Goal: Find specific page/section: Find specific page/section

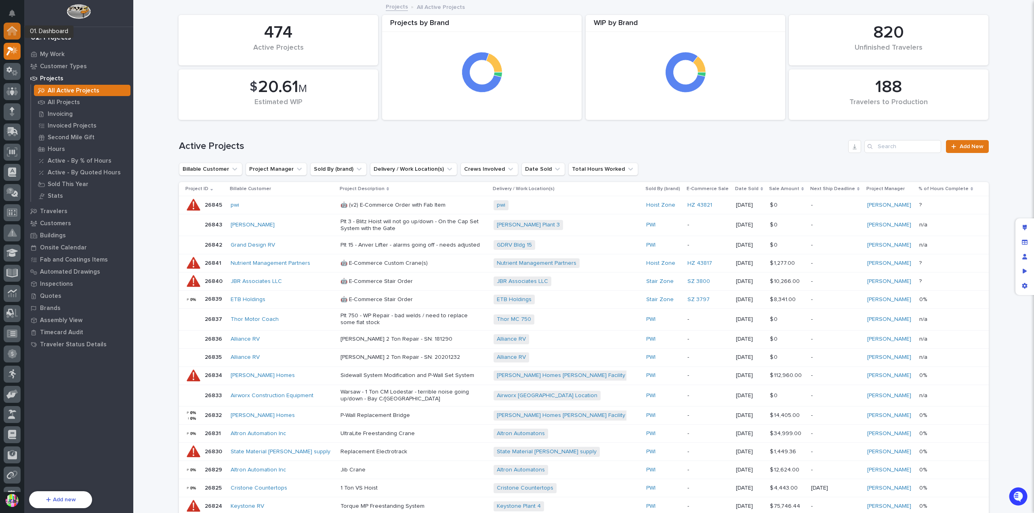
click at [19, 34] on div at bounding box center [12, 31] width 17 height 17
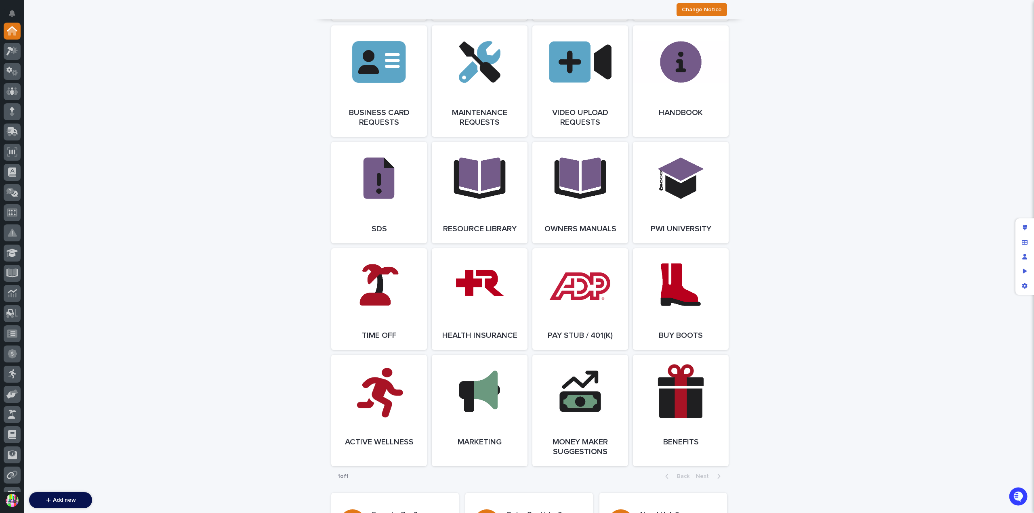
scroll to position [1332, 0]
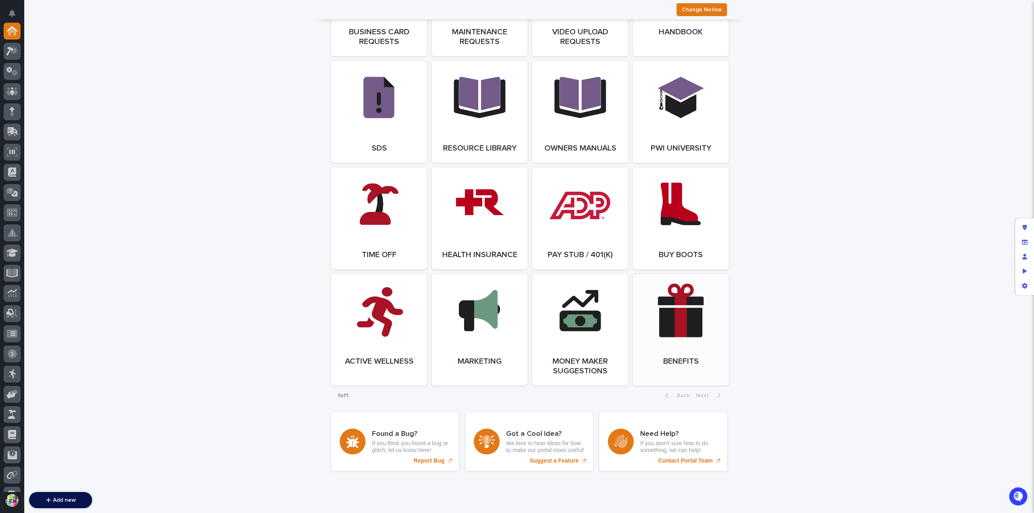
click at [660, 326] on link "Open Link" at bounding box center [681, 329] width 96 height 111
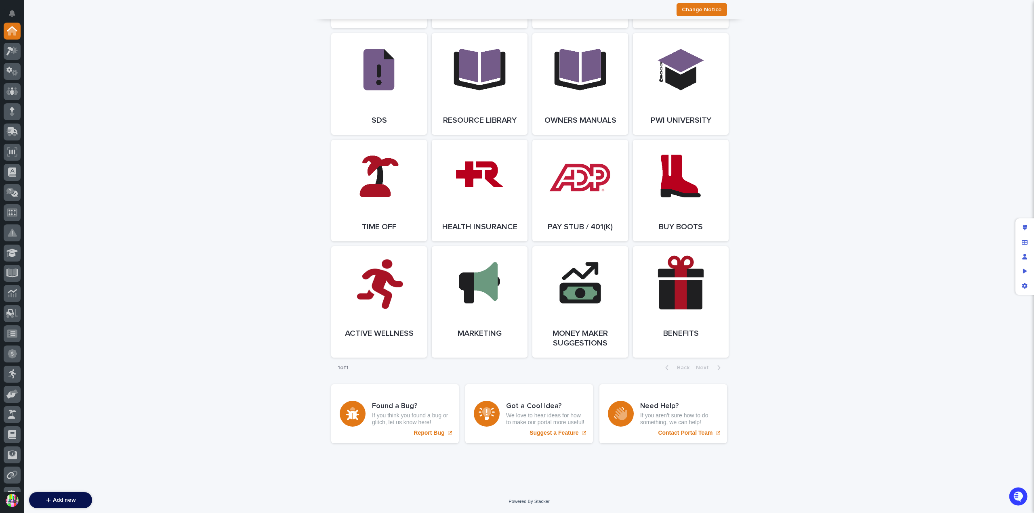
scroll to position [1379, 0]
click at [677, 295] on link "Open Link" at bounding box center [681, 301] width 96 height 111
